Goal: Task Accomplishment & Management: Manage account settings

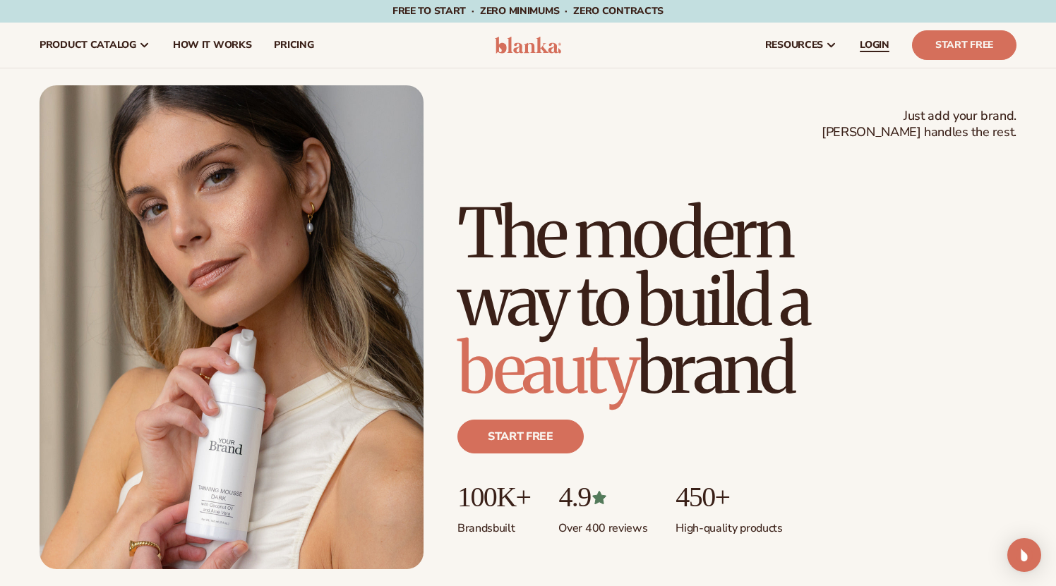
click at [873, 48] on span "LOGIN" at bounding box center [875, 45] width 30 height 11
click at [879, 43] on span "LOGIN" at bounding box center [875, 45] width 30 height 11
click at [869, 46] on span "LOGIN" at bounding box center [875, 45] width 30 height 11
